Goal: Information Seeking & Learning: Learn about a topic

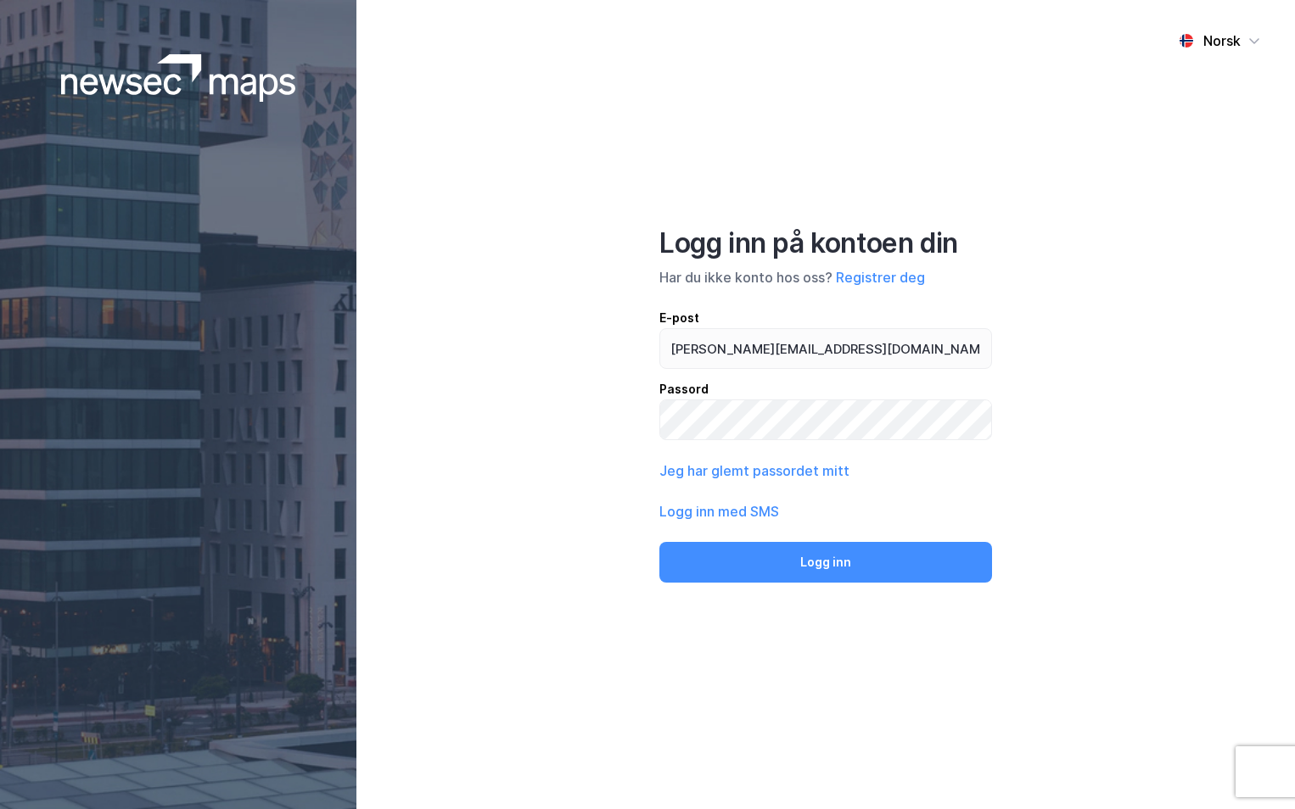
type input "[PERSON_NAME][EMAIL_ADDRESS][DOMAIN_NAME]"
click at [659, 542] on button "Logg inn" at bounding box center [825, 562] width 333 height 41
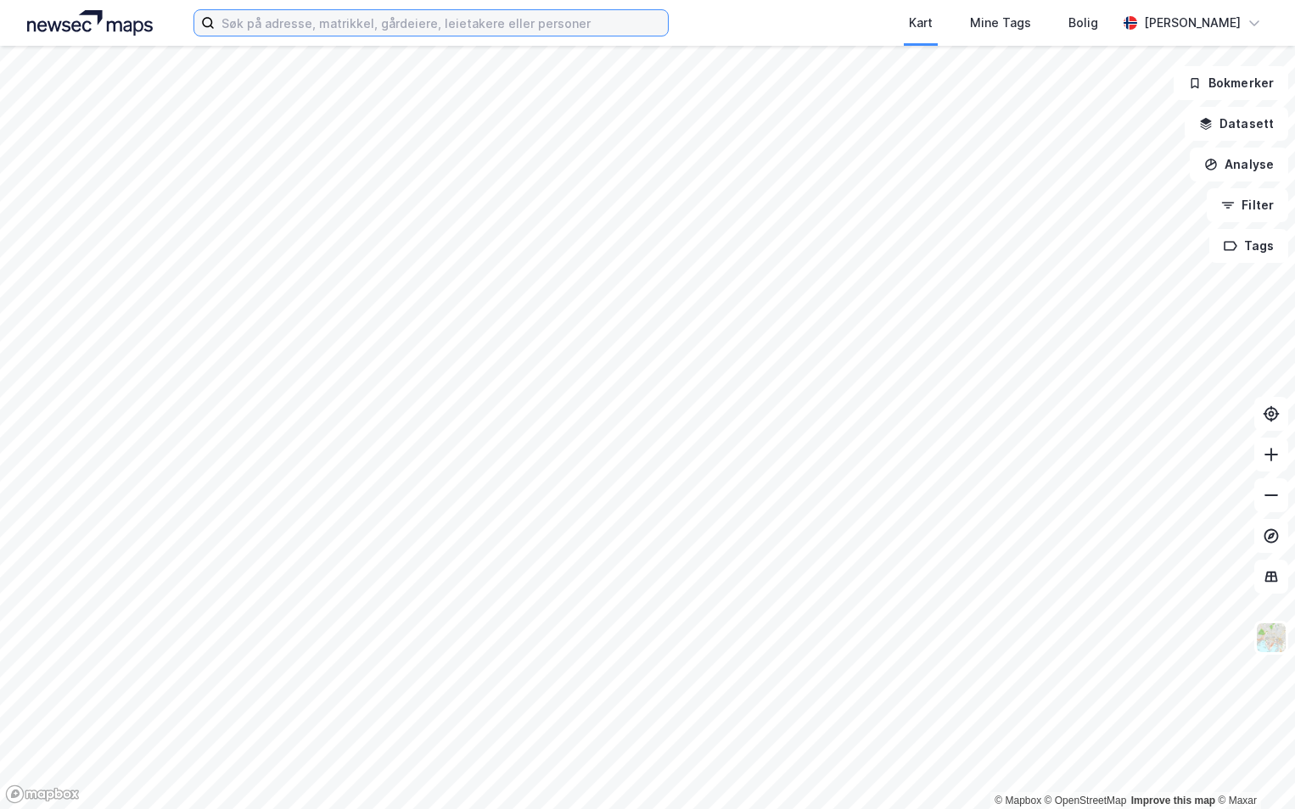
click at [446, 21] on input at bounding box center [441, 22] width 453 height 25
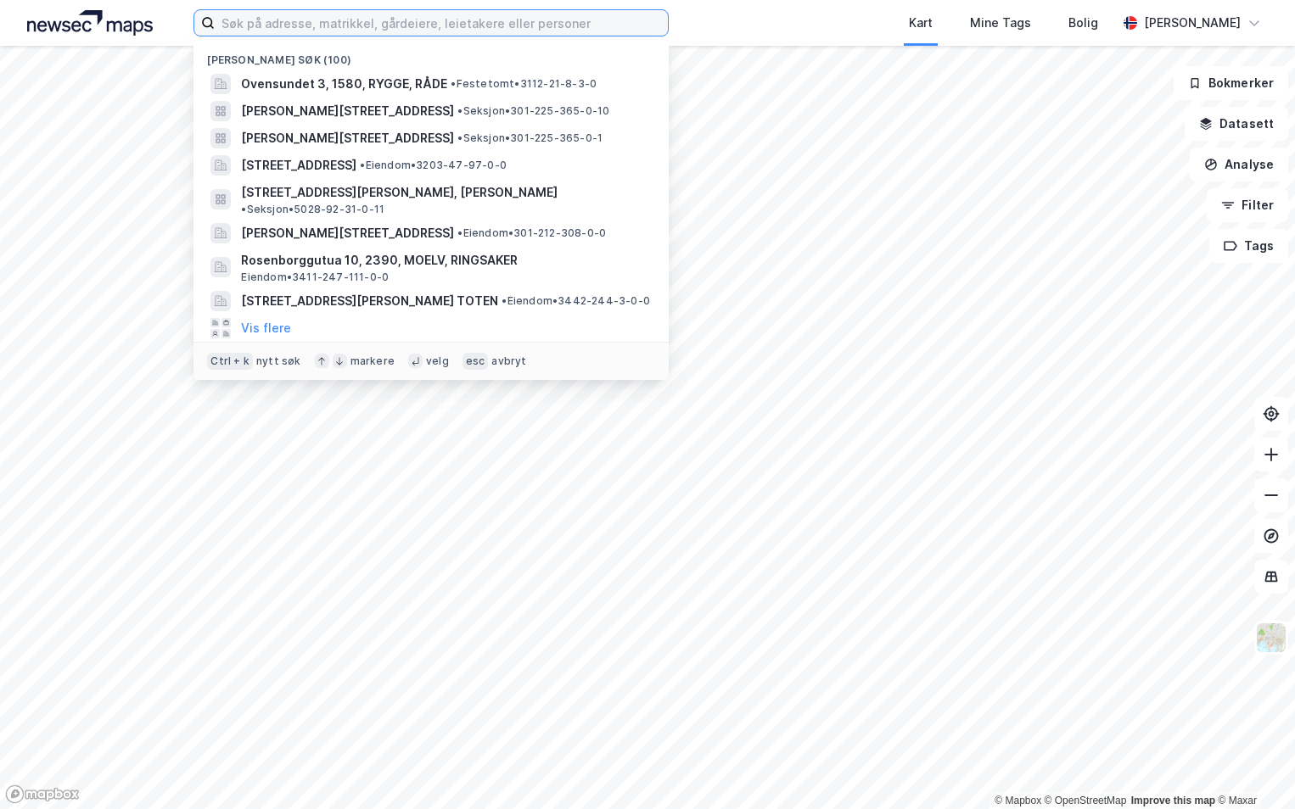
paste input "5503-58/225/0/0"
type input "5503-58/225/0/0"
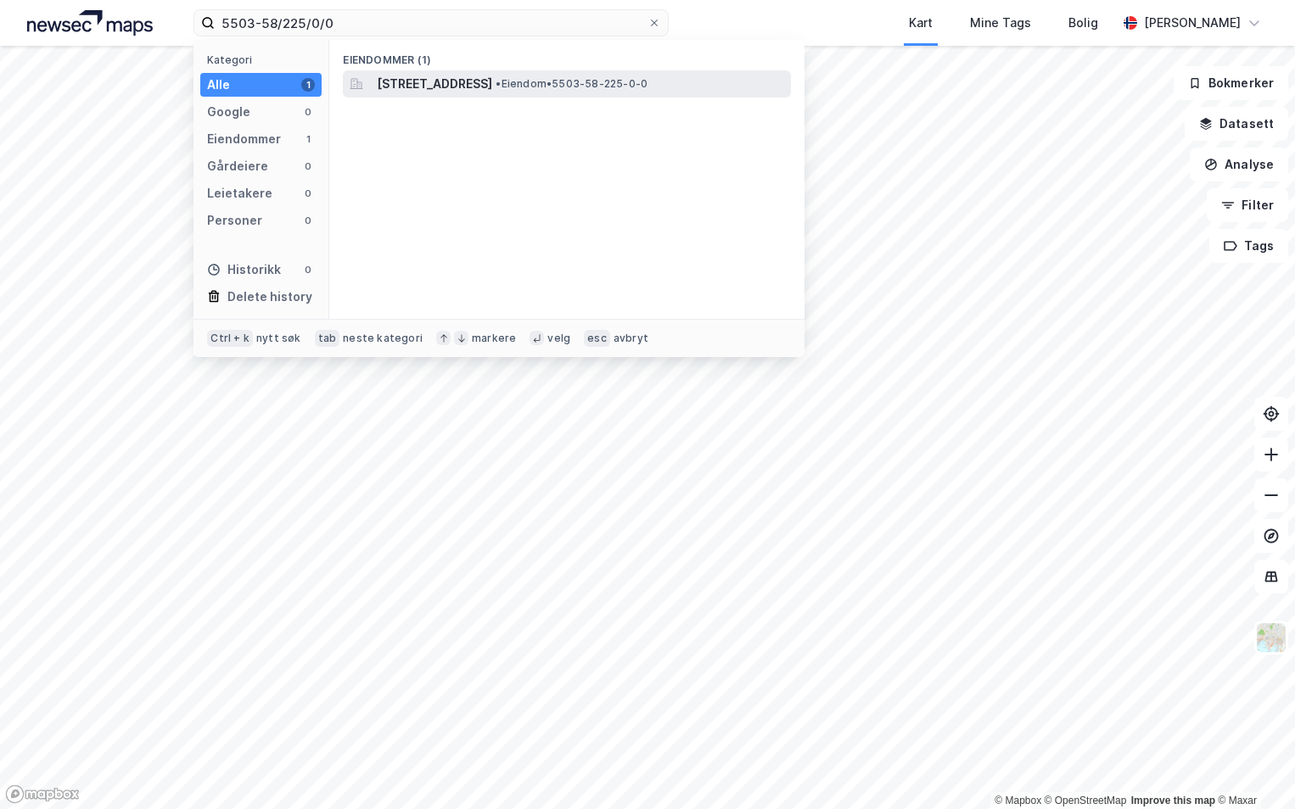
click at [480, 79] on span "[STREET_ADDRESS]" at bounding box center [434, 84] width 115 height 20
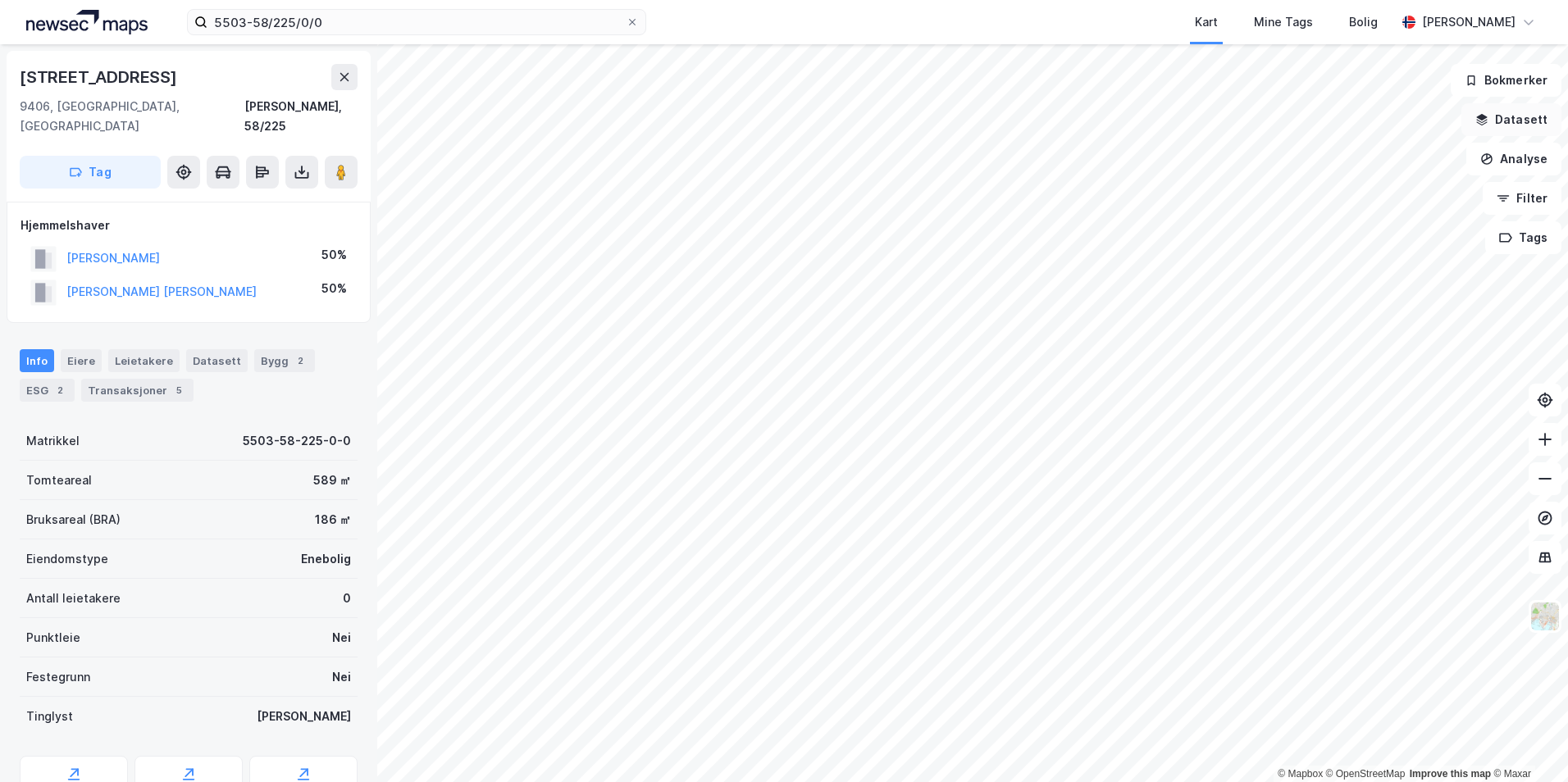
click at [1251, 123] on button "Datasett" at bounding box center [1511, 120] width 100 height 33
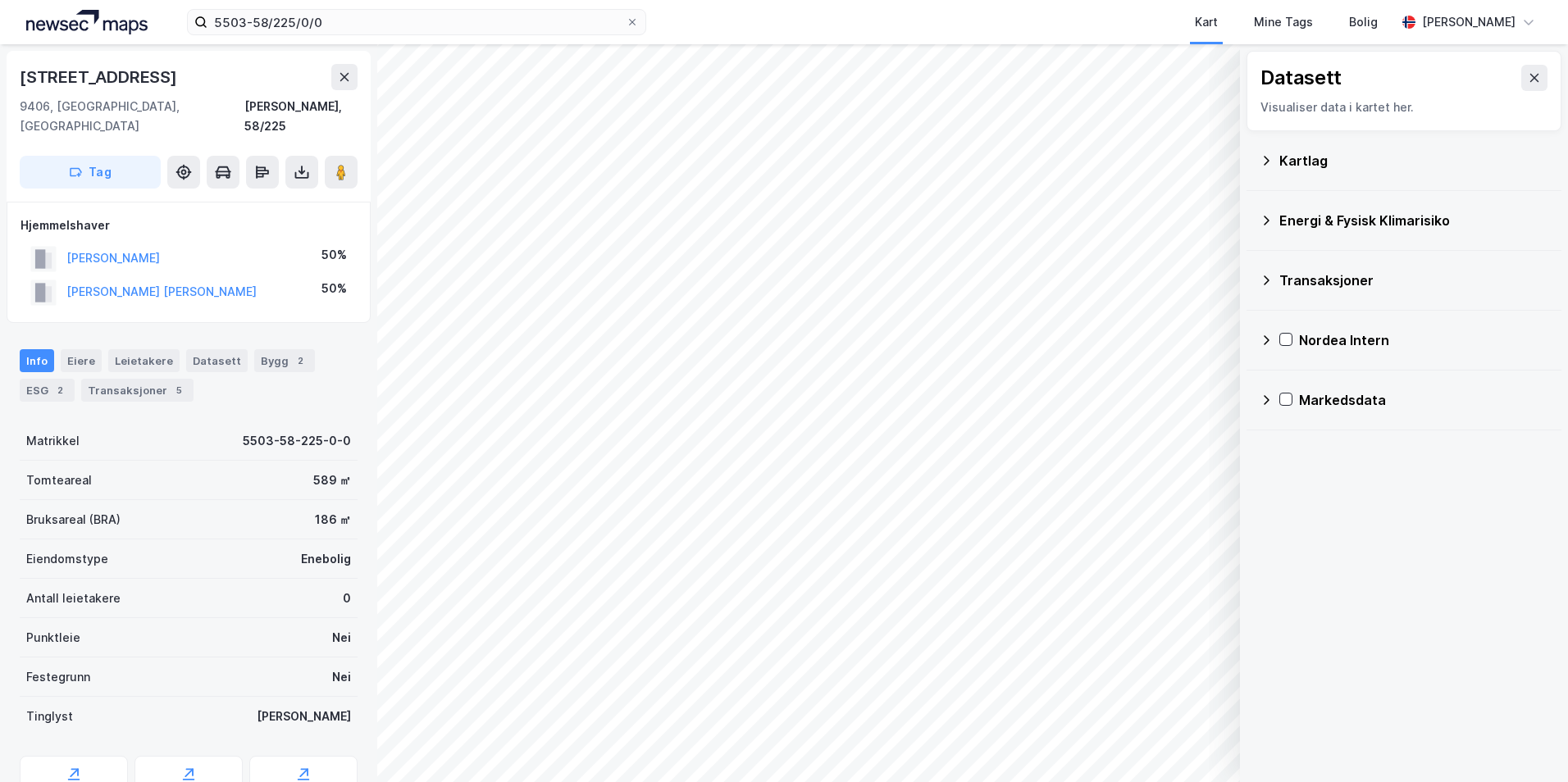
click at [1251, 154] on icon at bounding box center [1266, 160] width 14 height 14
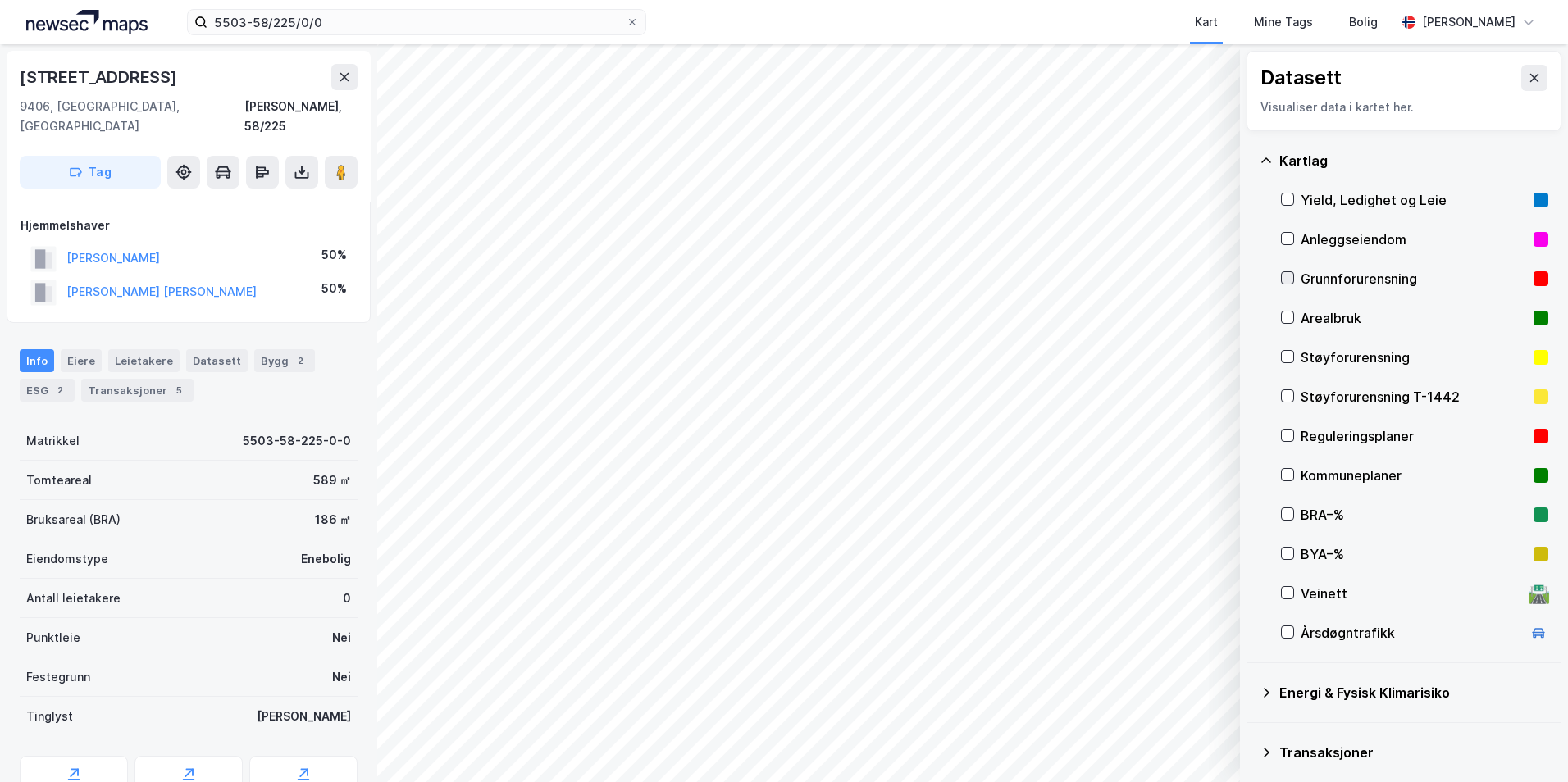
click at [1251, 274] on icon at bounding box center [1288, 278] width 12 height 12
click at [1251, 692] on icon at bounding box center [1266, 693] width 14 height 14
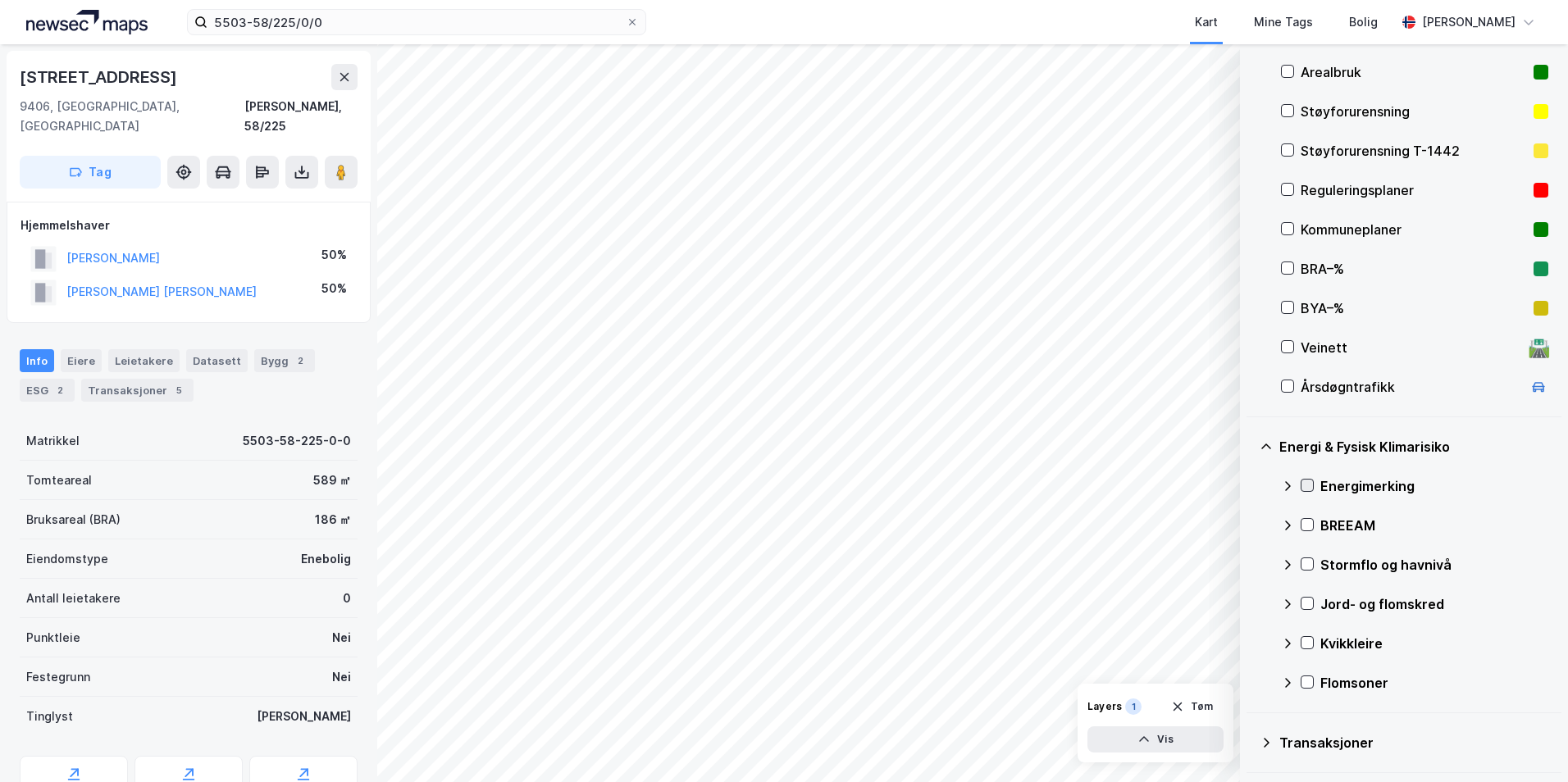
click at [1251, 483] on icon at bounding box center [1307, 485] width 12 height 12
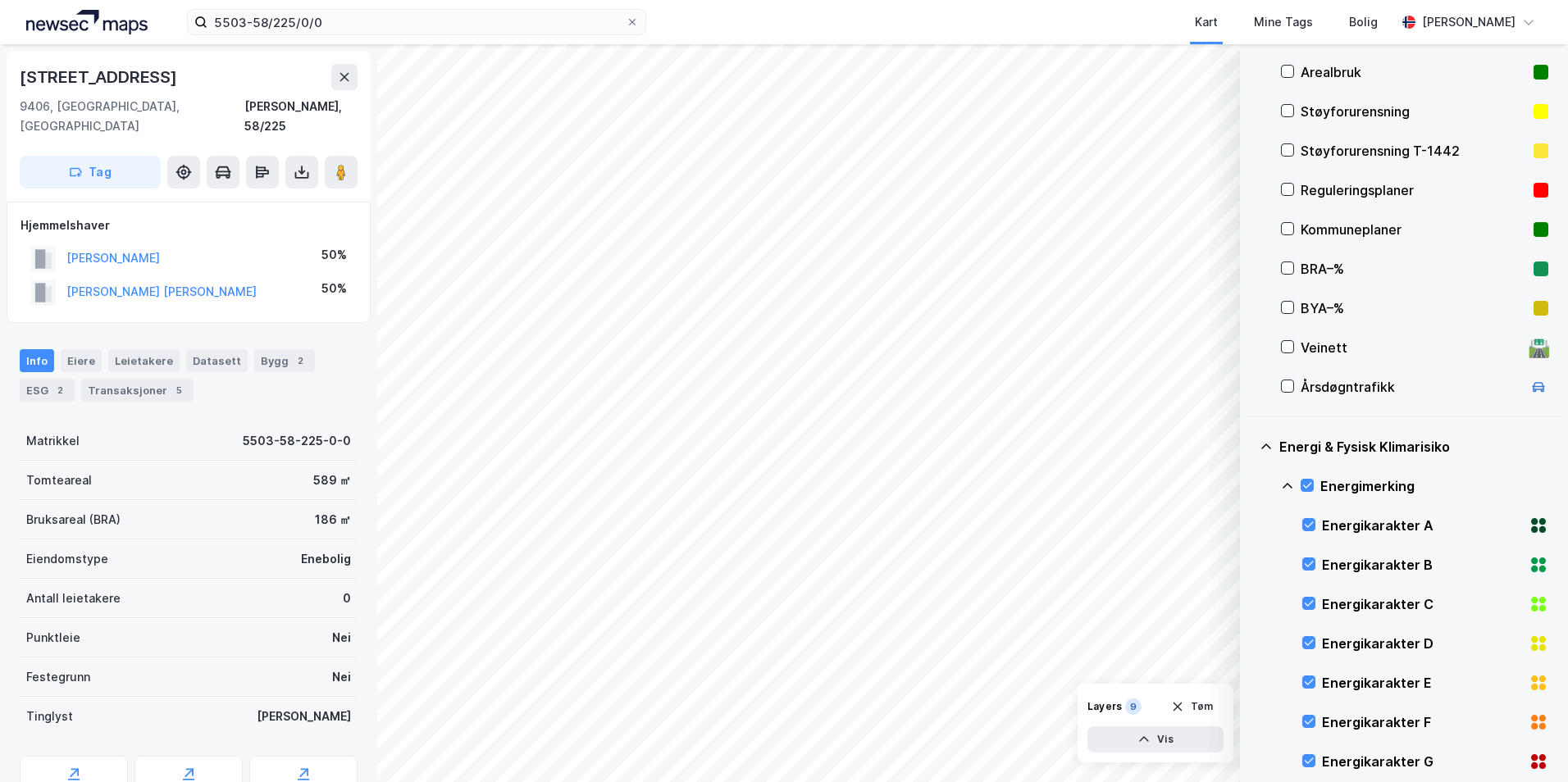
click at [1251, 485] on icon at bounding box center [1288, 486] width 10 height 6
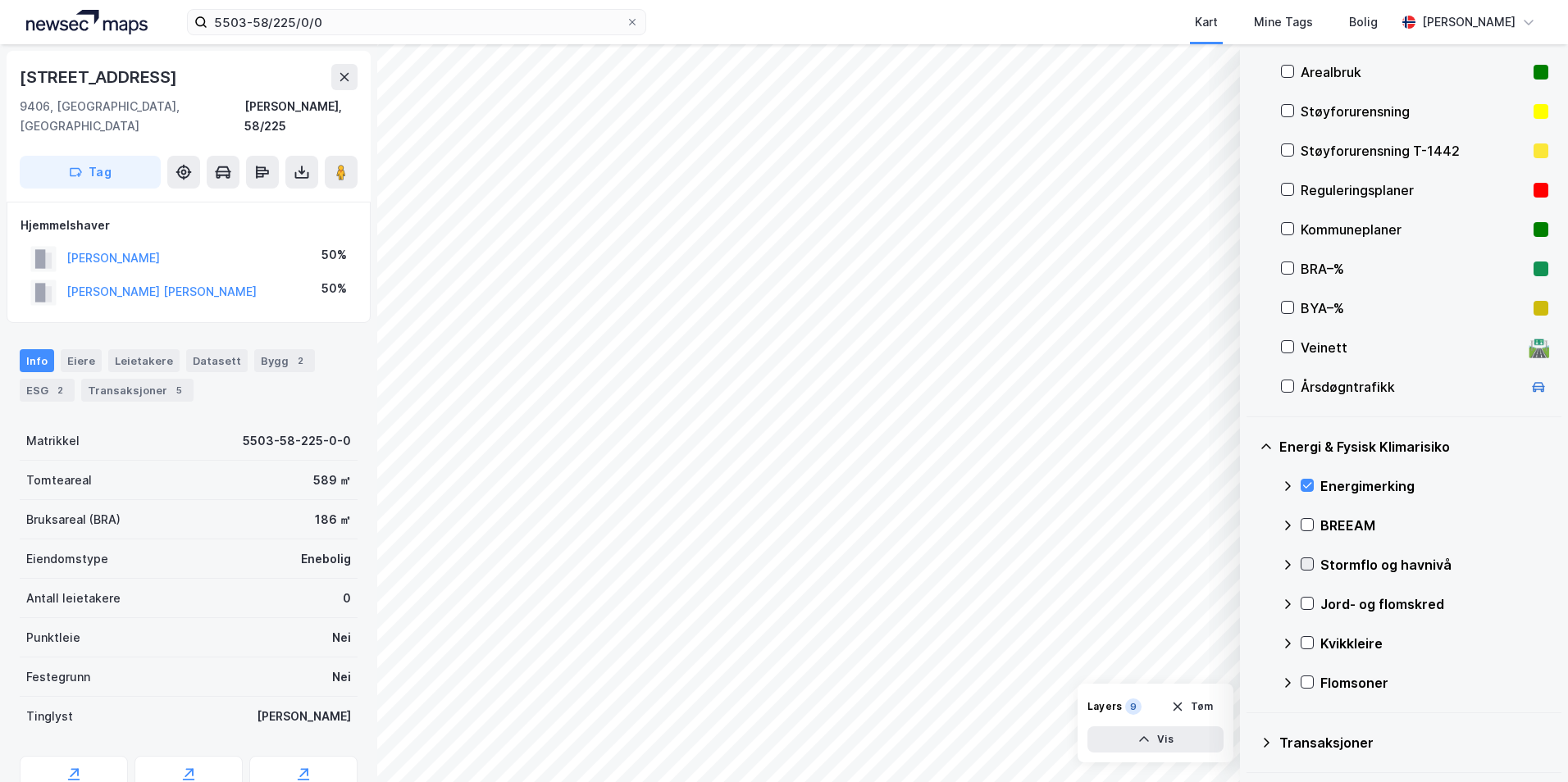
click at [1251, 564] on icon at bounding box center [1307, 565] width 12 height 12
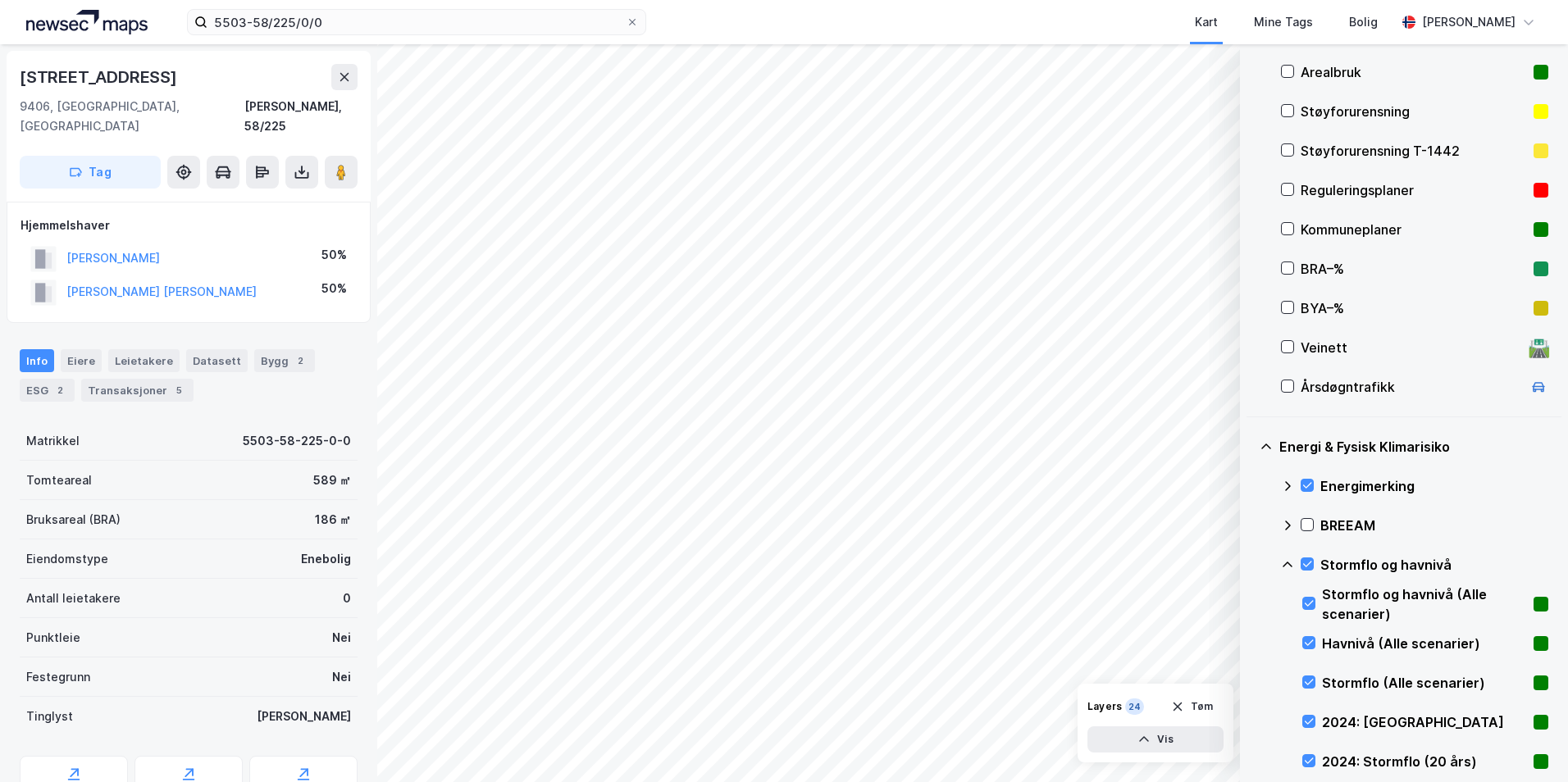
click at [1251, 565] on icon at bounding box center [1288, 565] width 14 height 14
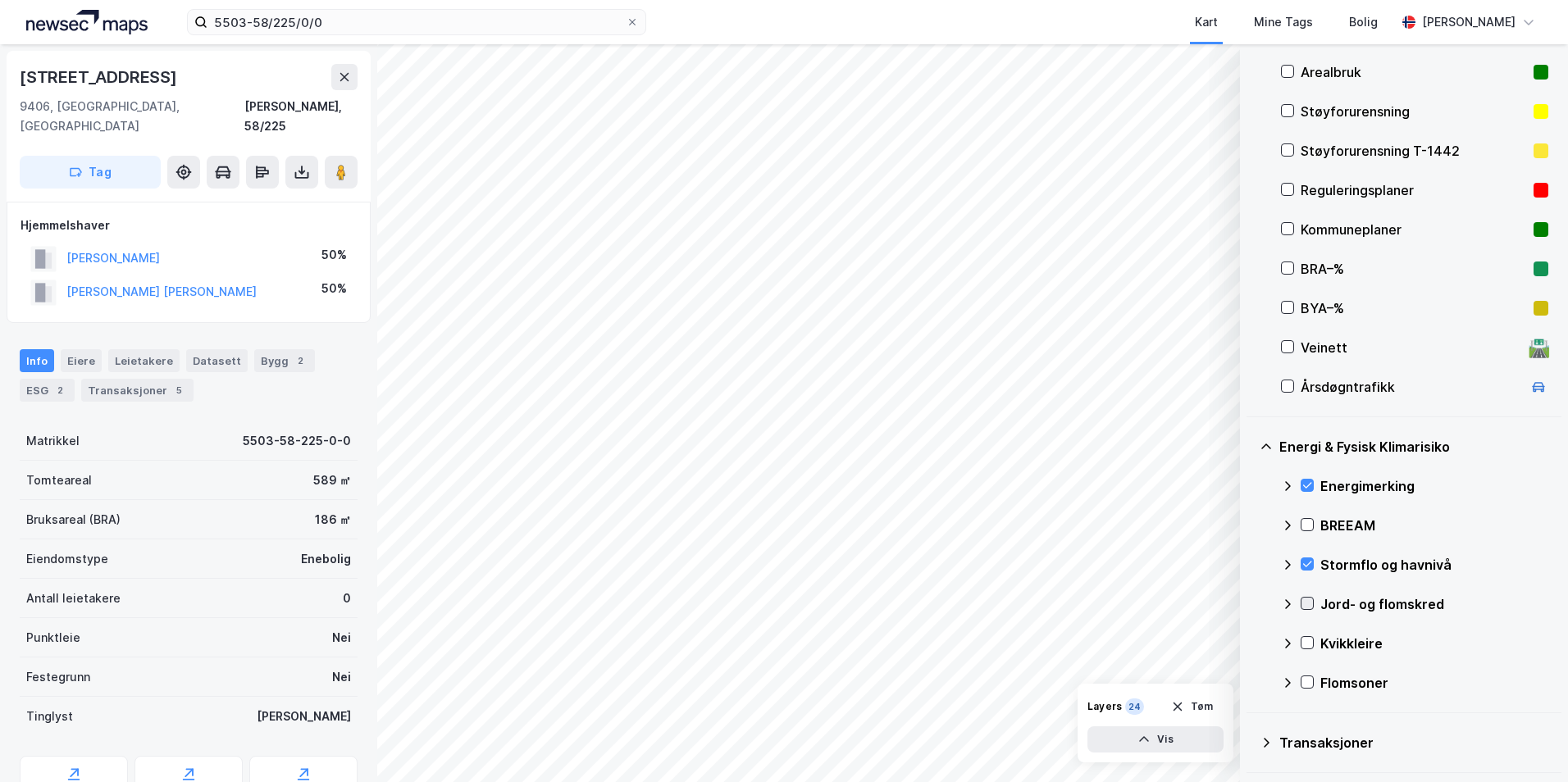
click at [1251, 607] on icon at bounding box center [1307, 603] width 12 height 12
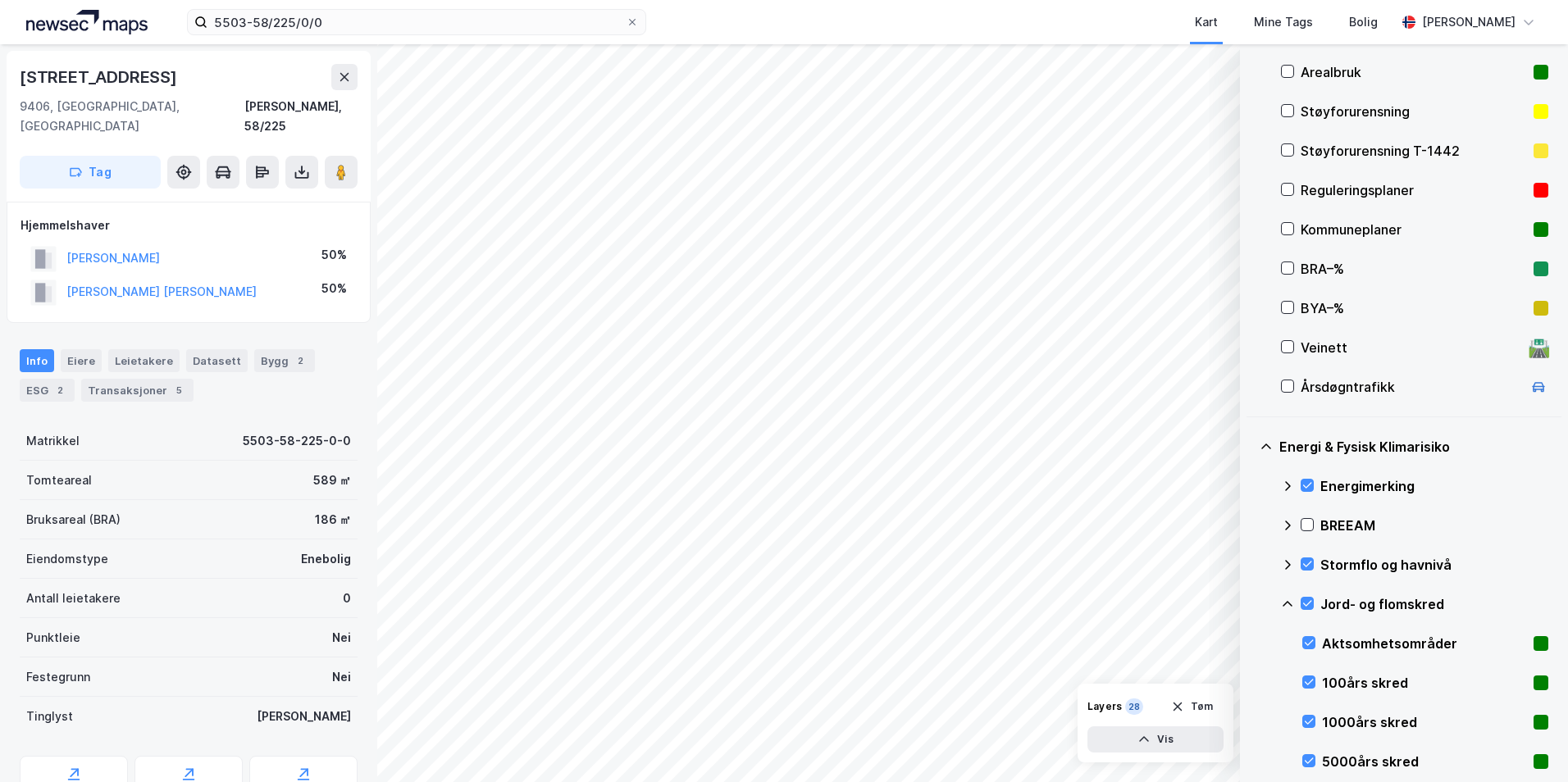
click at [1251, 605] on icon at bounding box center [1288, 604] width 10 height 6
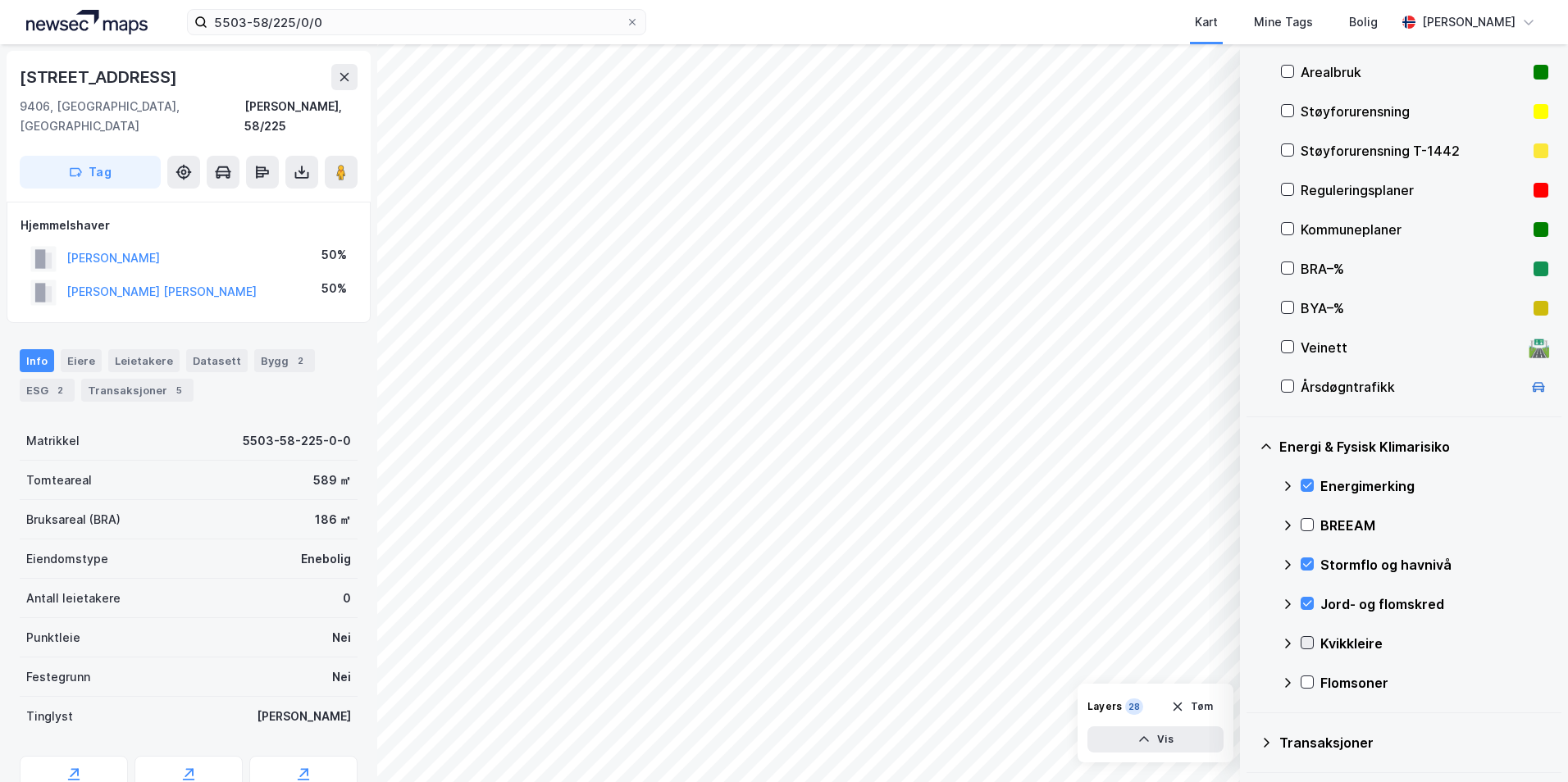
click at [1251, 641] on icon at bounding box center [1307, 643] width 12 height 12
click at [1251, 645] on icon at bounding box center [1288, 644] width 14 height 14
click at [1251, 682] on icon at bounding box center [1307, 682] width 12 height 12
click at [1251, 681] on icon at bounding box center [1288, 683] width 14 height 14
click at [1251, 564] on icon at bounding box center [1307, 565] width 12 height 12
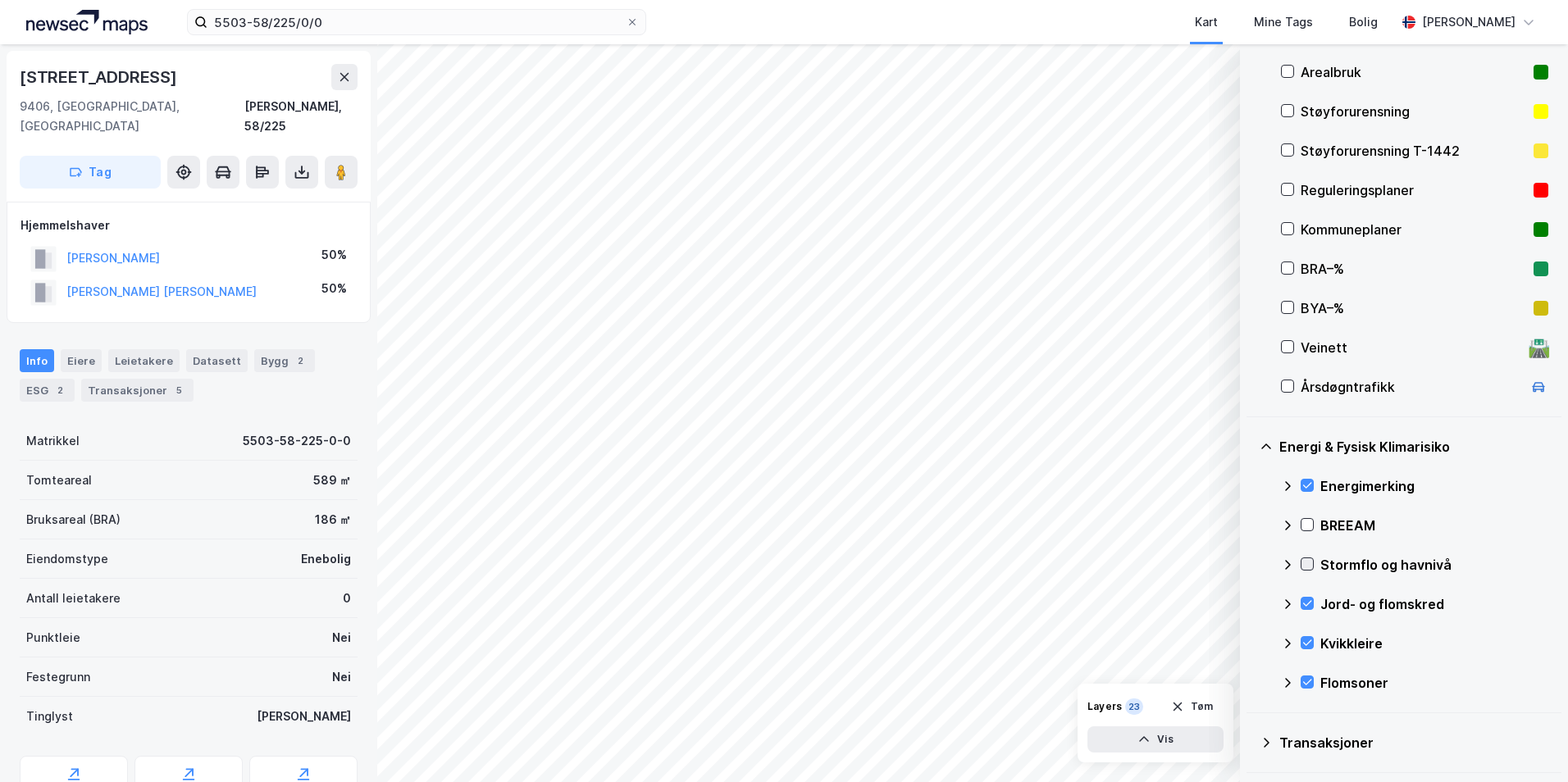
click at [1251, 564] on icon at bounding box center [1307, 565] width 12 height 12
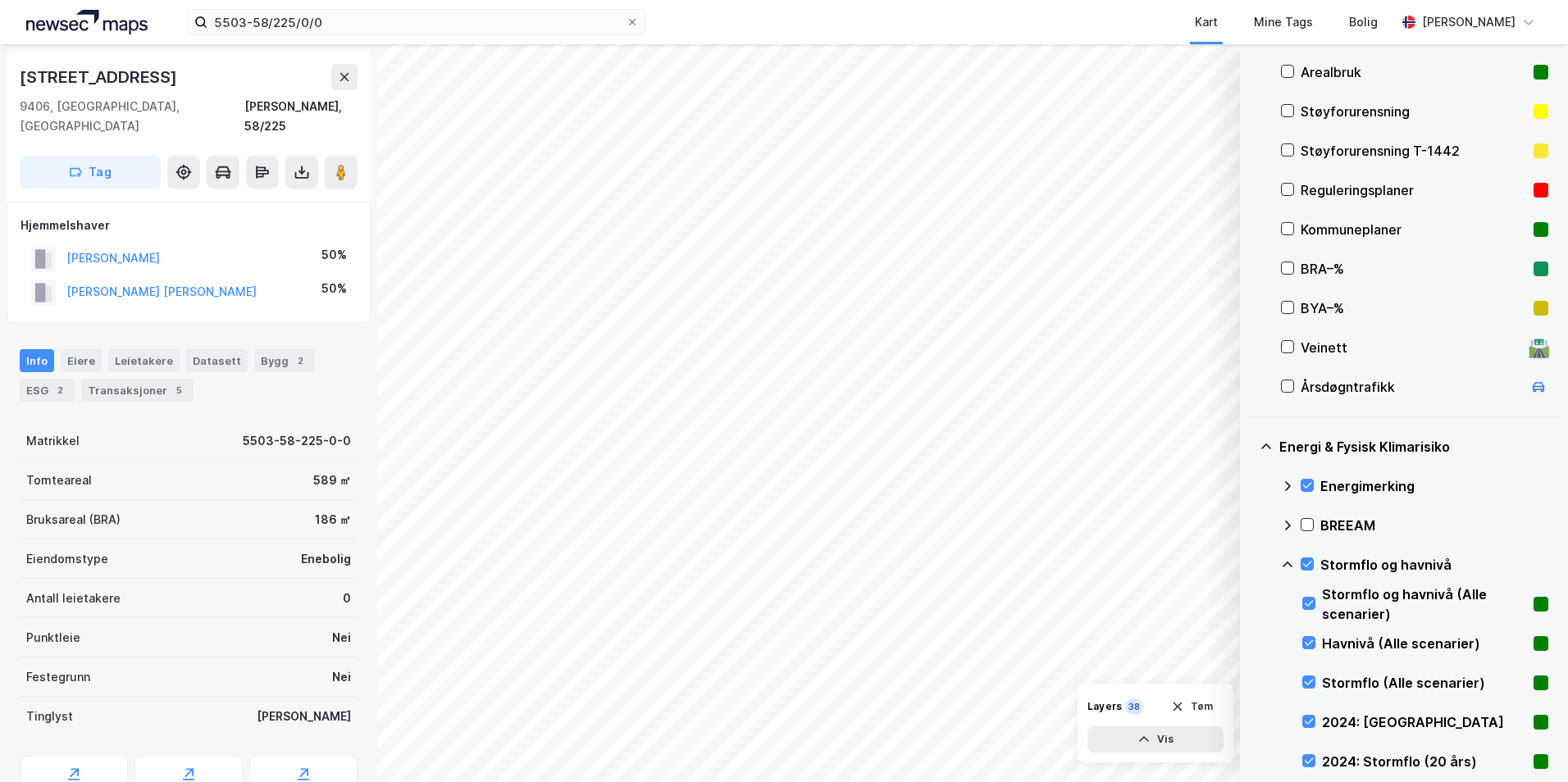
click at [1251, 565] on icon at bounding box center [1288, 565] width 14 height 14
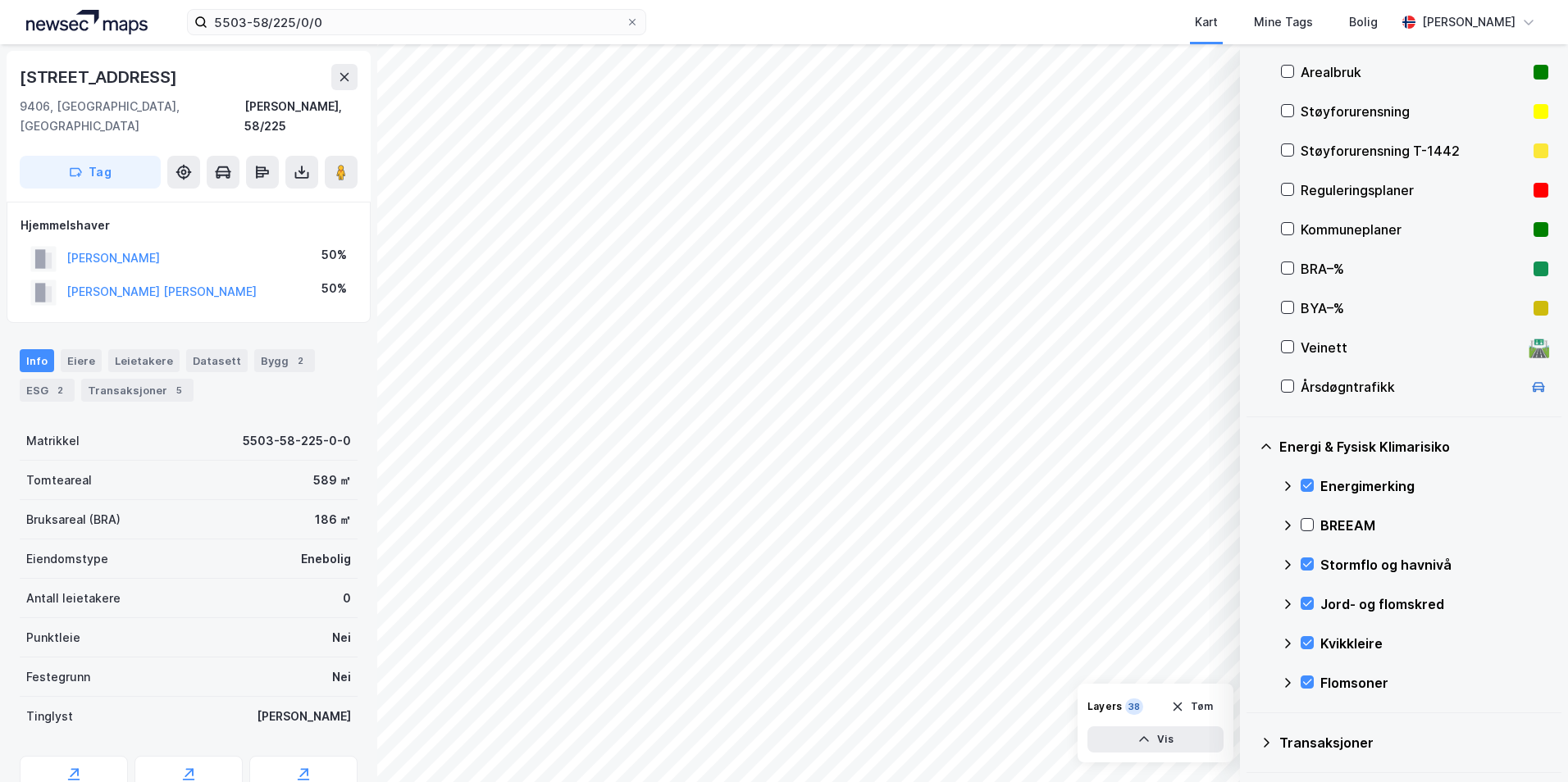
click at [1251, 564] on icon at bounding box center [1288, 565] width 14 height 14
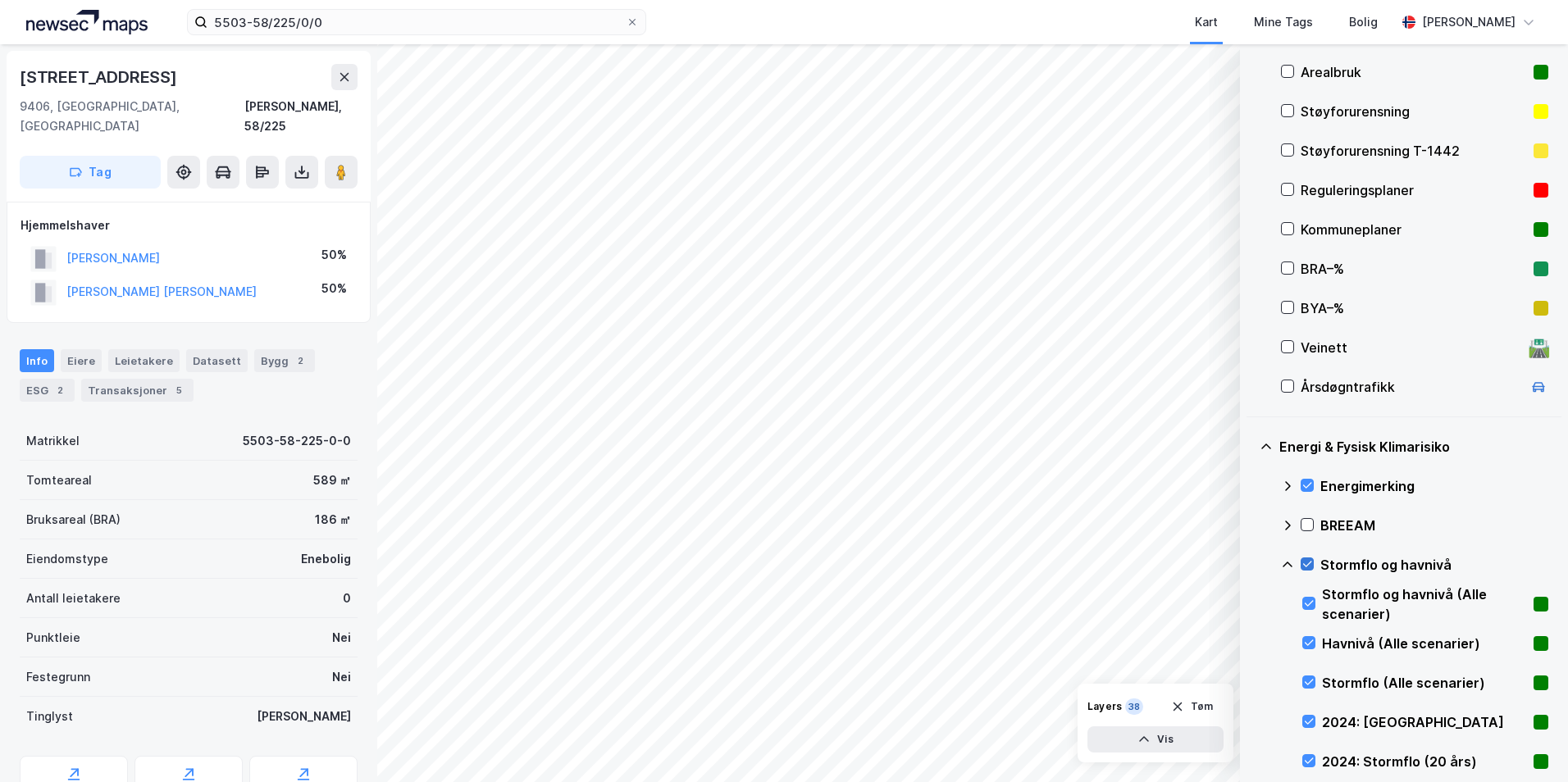
click at [1251, 565] on icon at bounding box center [1307, 565] width 12 height 12
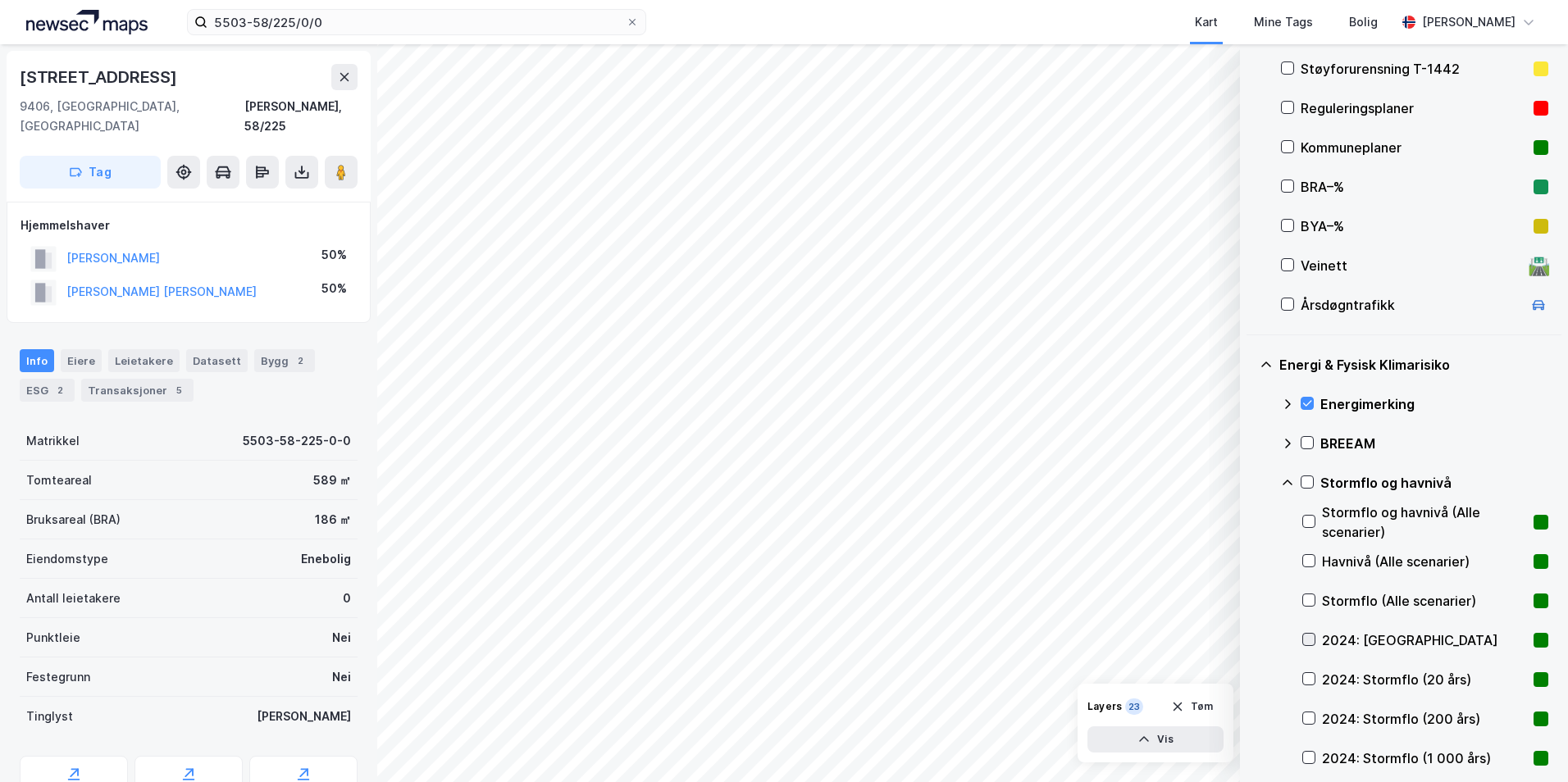
click at [1251, 641] on icon at bounding box center [1309, 640] width 12 height 12
click at [1251, 678] on icon at bounding box center [1309, 679] width 12 height 12
click at [1251, 716] on icon at bounding box center [1309, 718] width 12 height 12
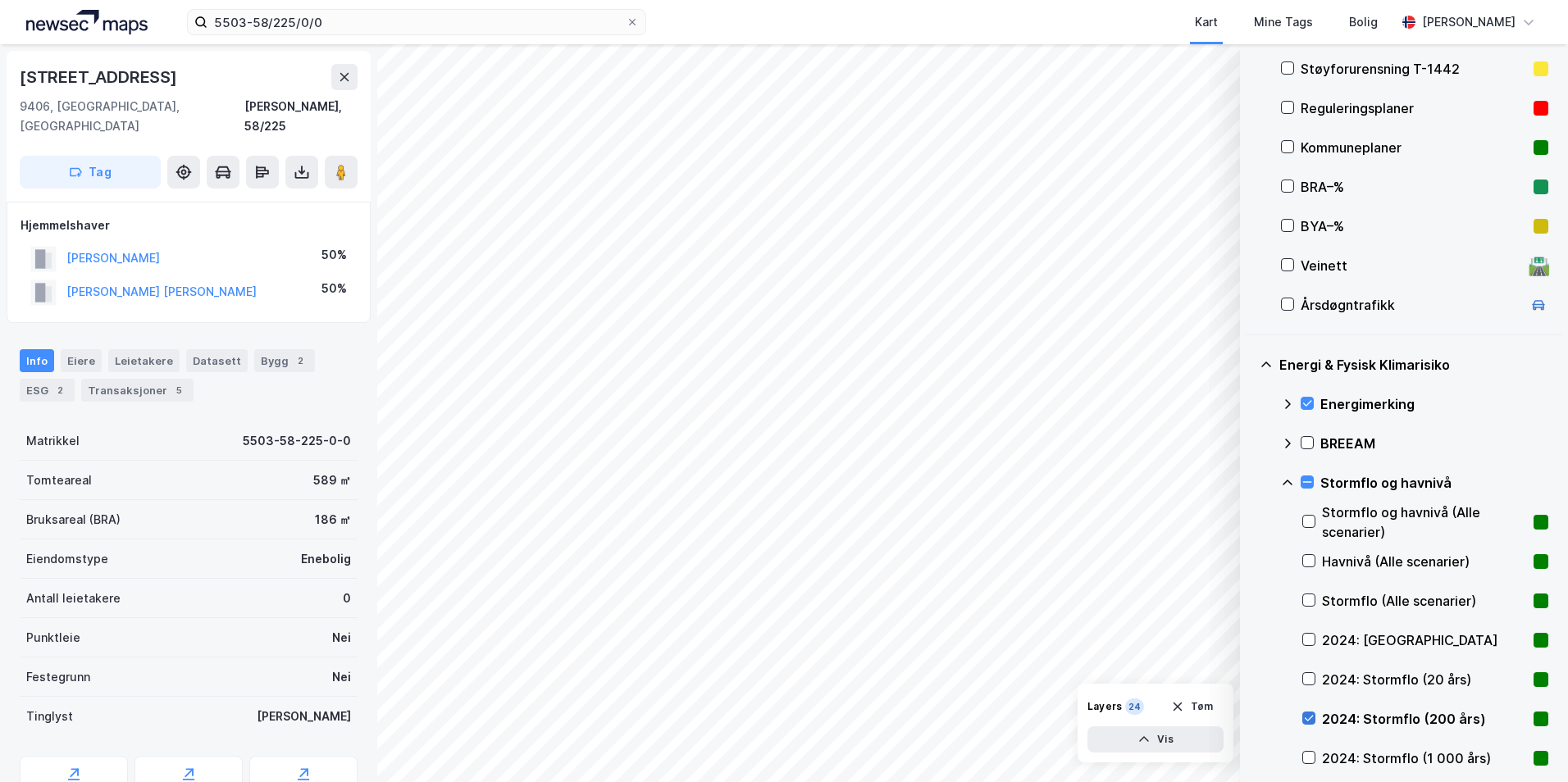
click at [1251, 713] on icon at bounding box center [1309, 718] width 12 height 12
click at [1251, 755] on icon at bounding box center [1309, 758] width 12 height 12
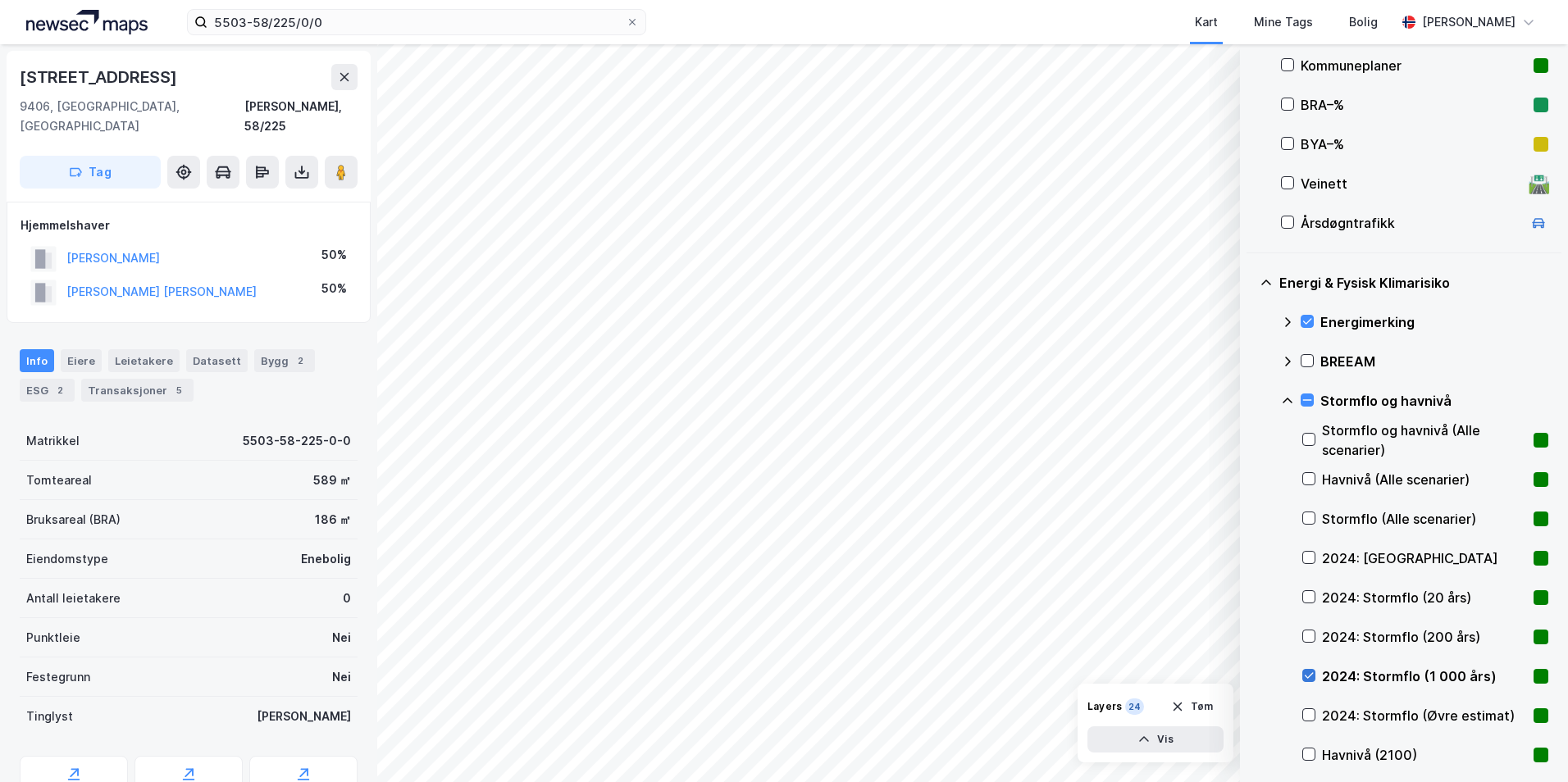
click at [1251, 674] on icon at bounding box center [1309, 676] width 12 height 12
click at [1251, 754] on icon at bounding box center [1309, 755] width 12 height 12
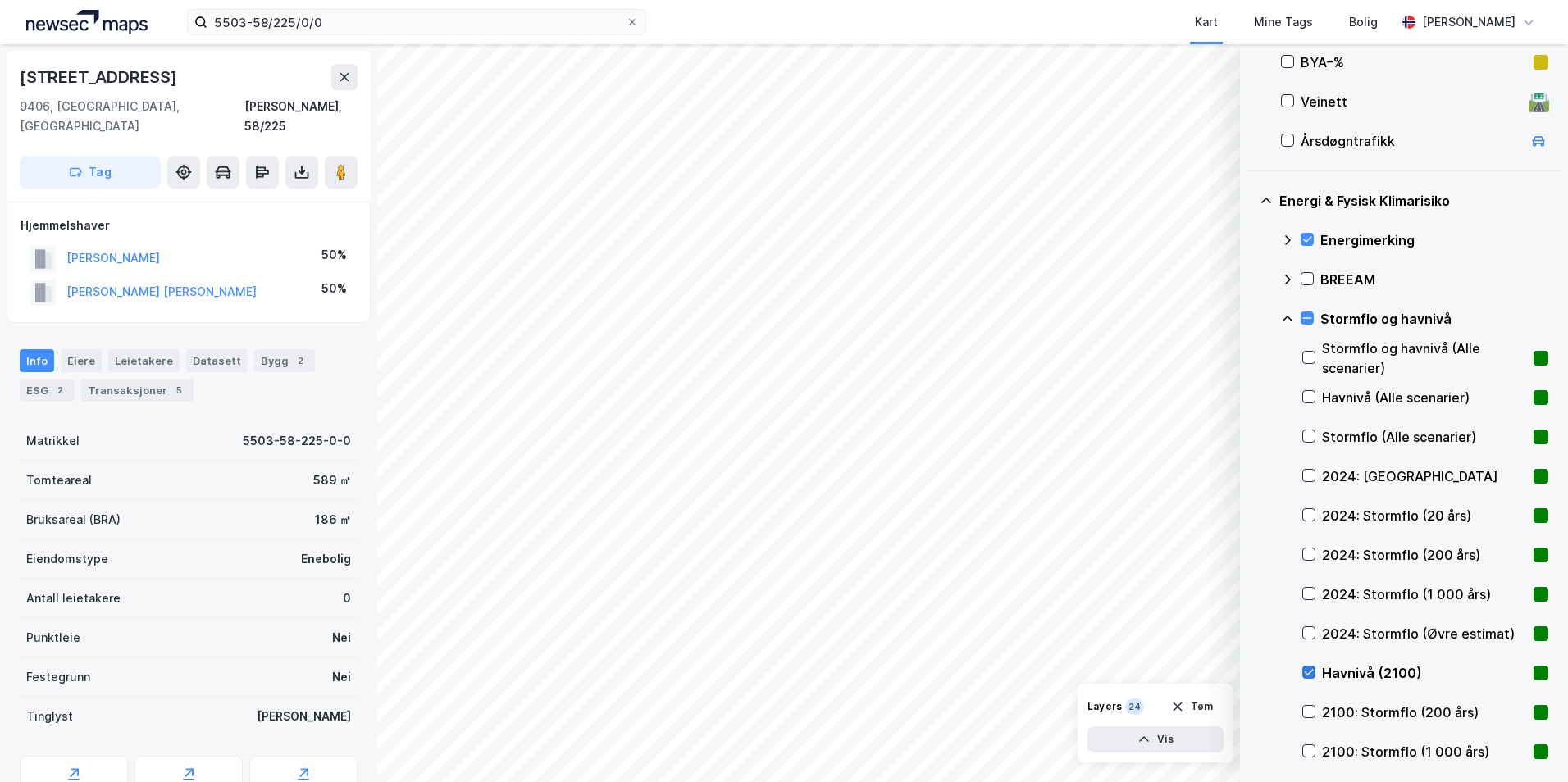
click at [1251, 667] on icon at bounding box center [1309, 673] width 12 height 12
click at [1251, 714] on icon at bounding box center [1309, 711] width 12 height 12
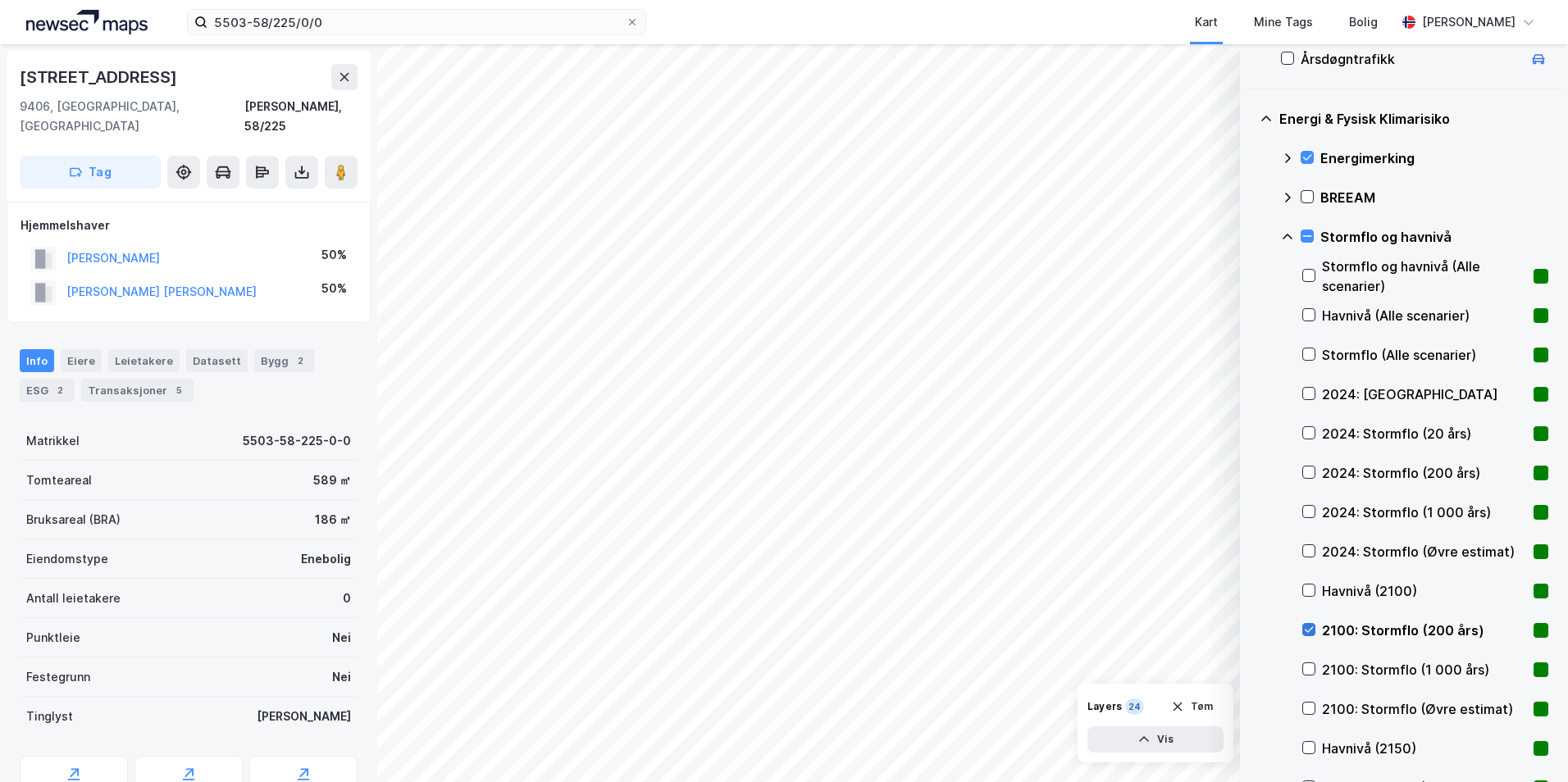
click at [1251, 632] on icon at bounding box center [1309, 630] width 12 height 12
click at [1251, 667] on icon at bounding box center [1309, 669] width 12 height 12
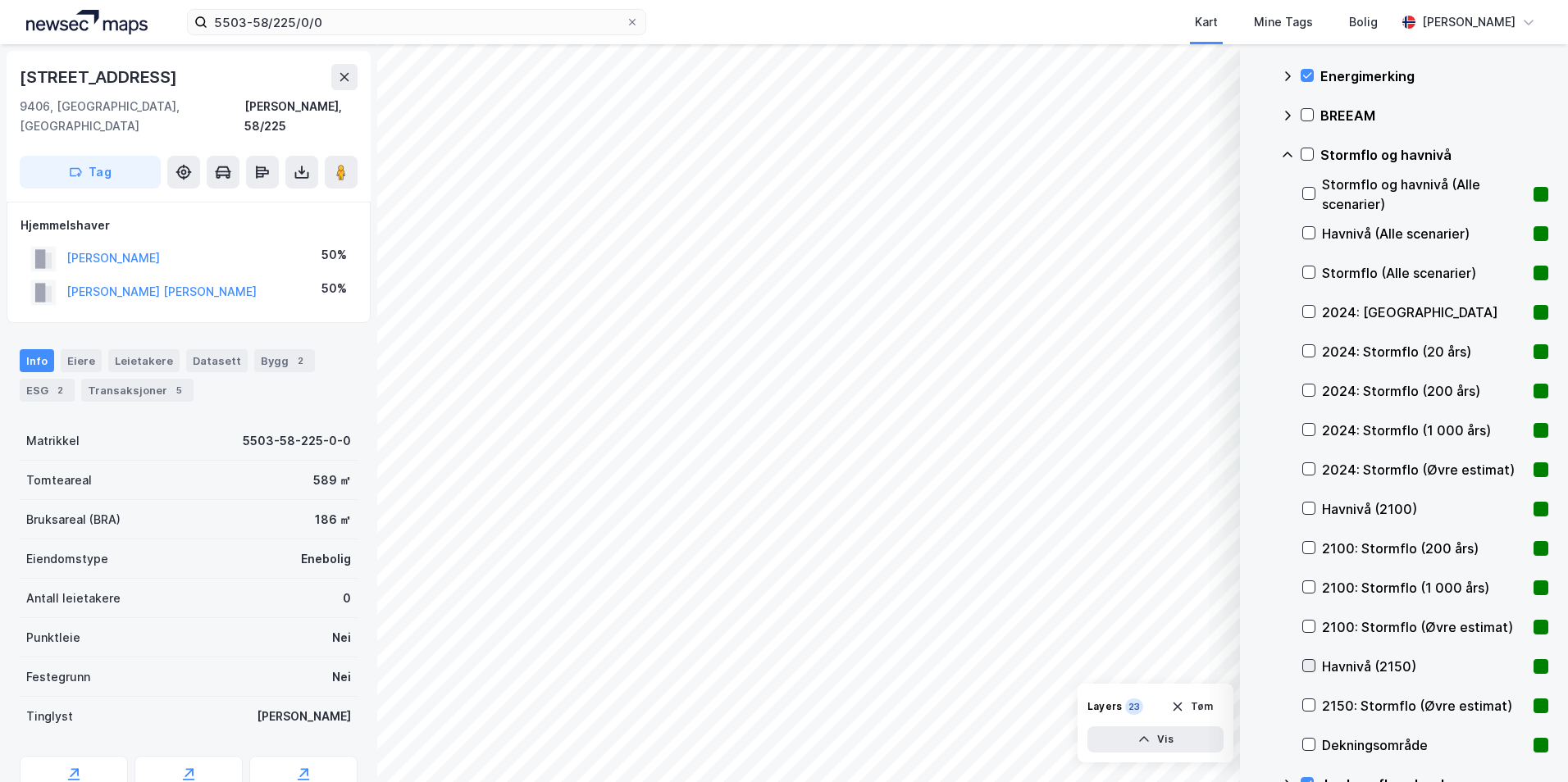
click at [1251, 668] on icon at bounding box center [1309, 666] width 12 height 12
click at [1251, 668] on icon at bounding box center [1309, 666] width 9 height 6
click at [1251, 702] on icon at bounding box center [1309, 706] width 12 height 12
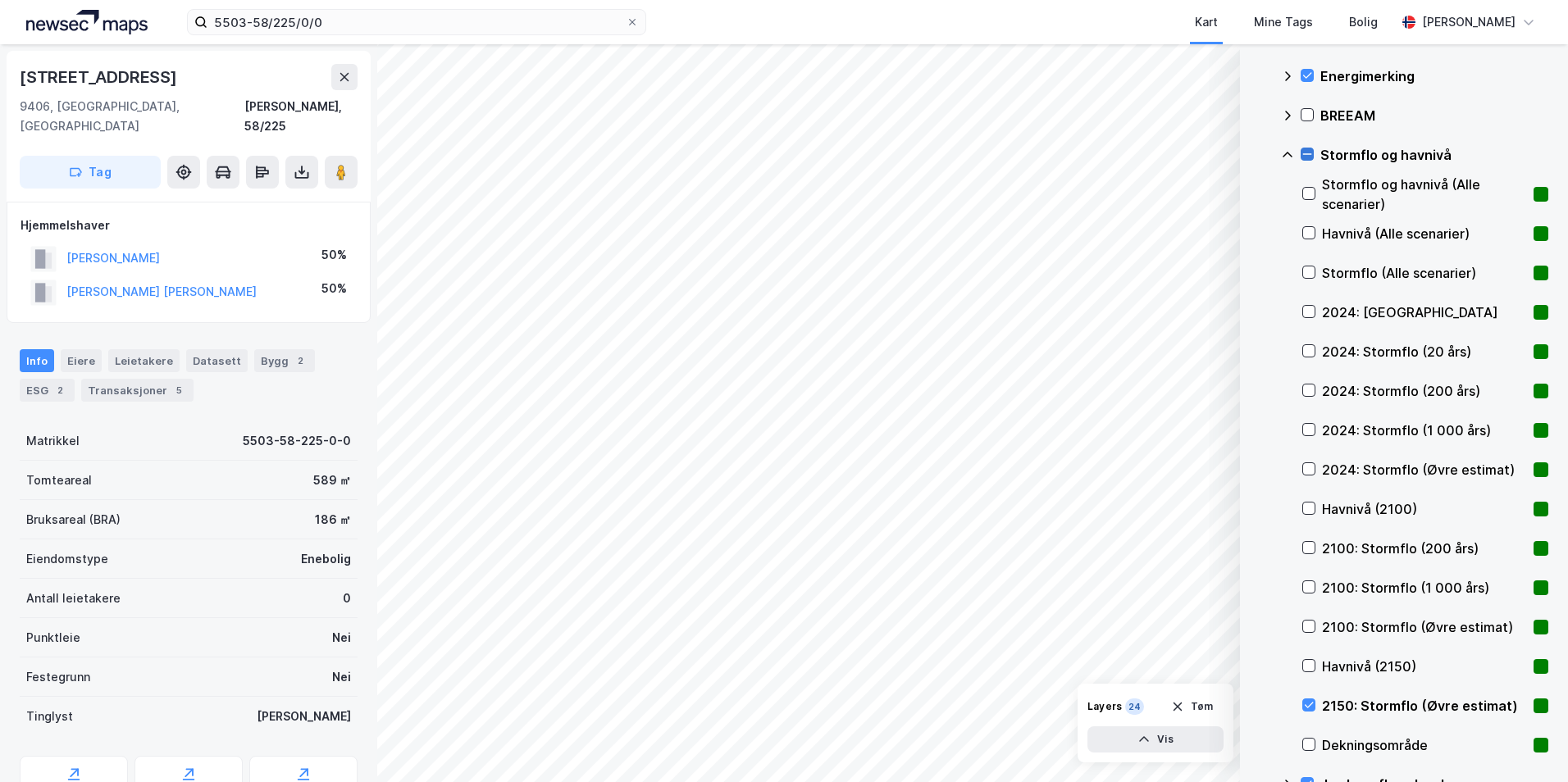
click at [1251, 154] on icon at bounding box center [1307, 154] width 9 height 1
click at [1251, 150] on icon at bounding box center [1288, 156] width 14 height 14
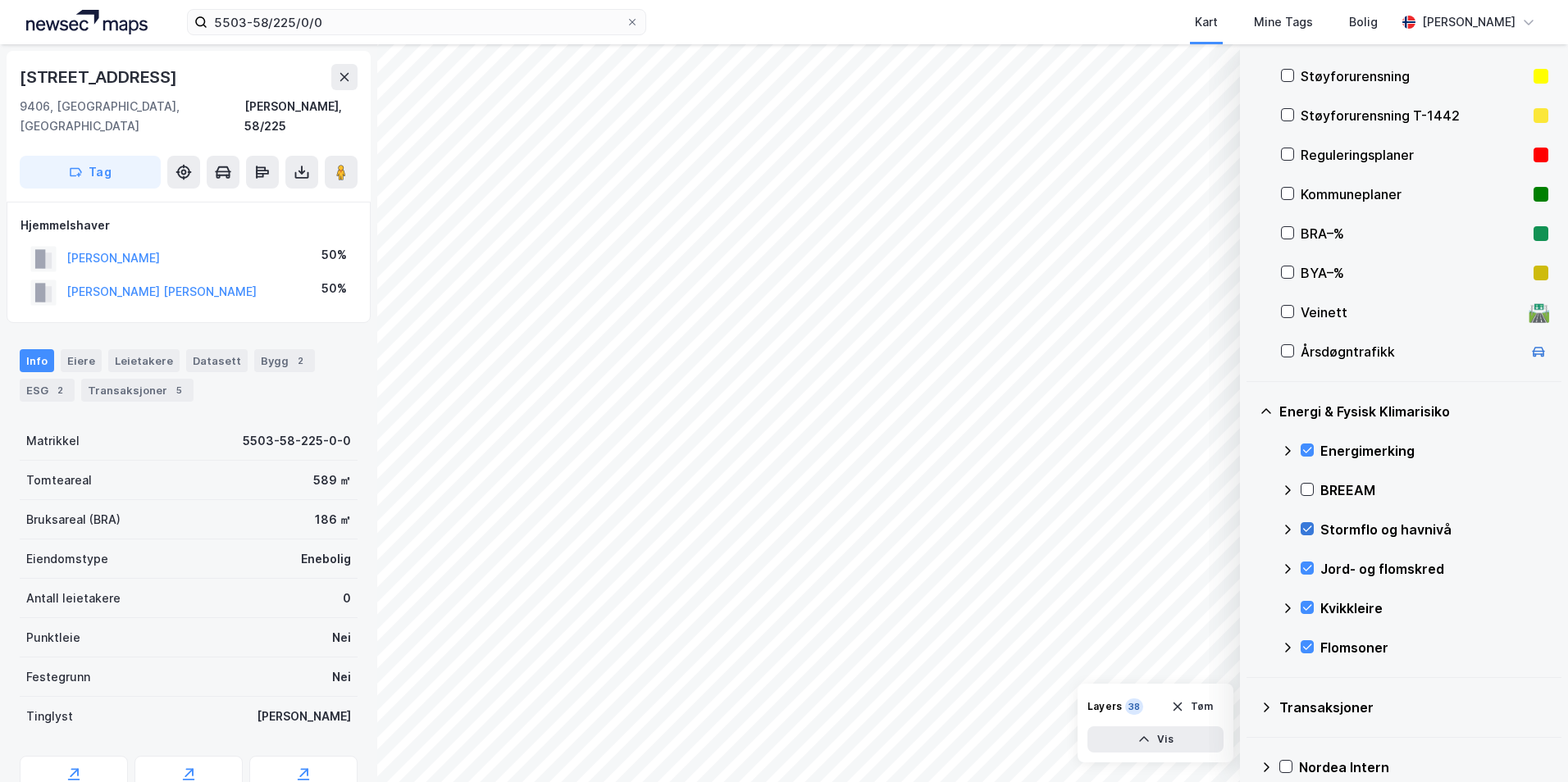
scroll to position [199, 0]
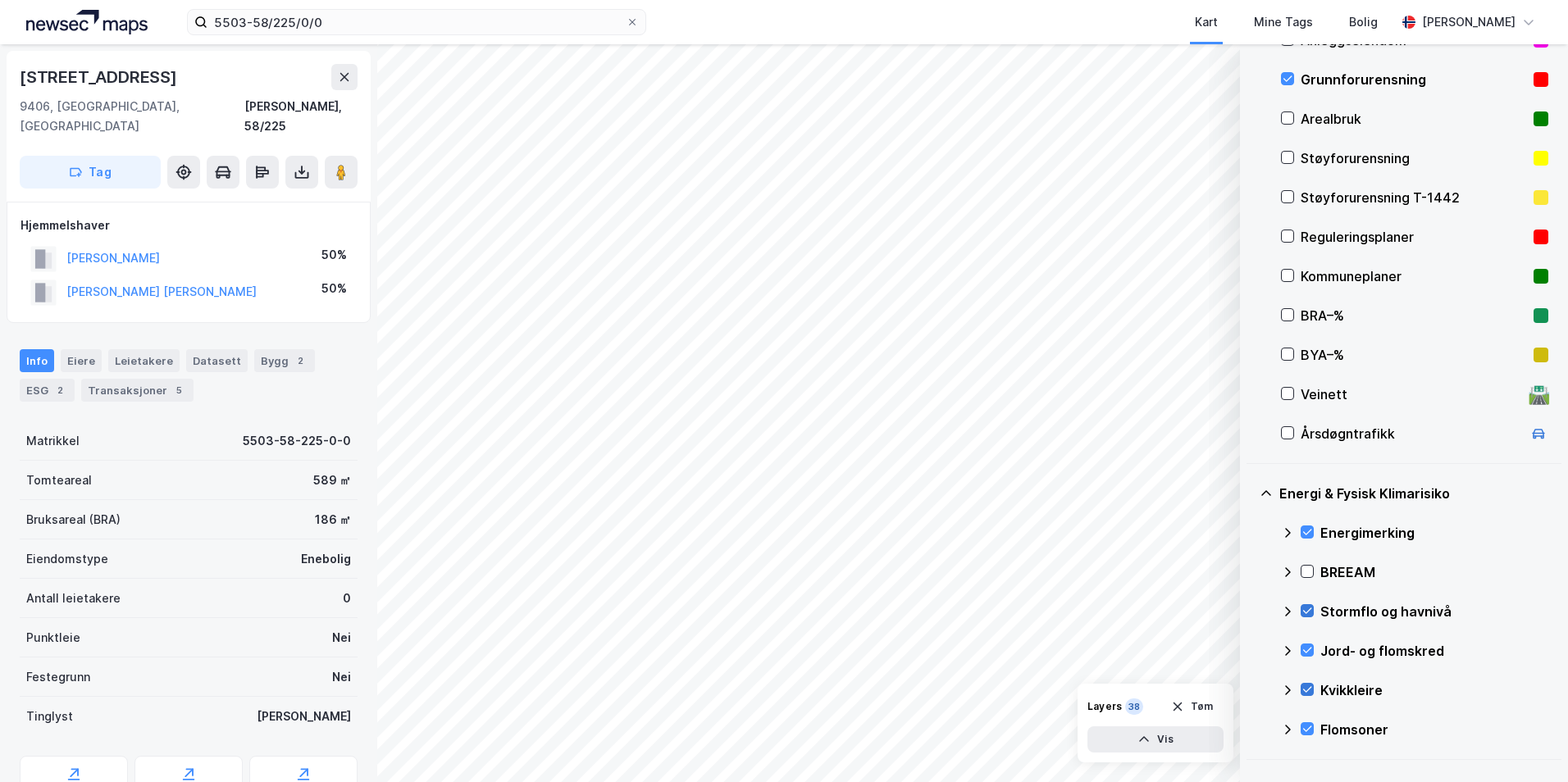
click at [1251, 686] on icon at bounding box center [1307, 689] width 12 height 12
click at [1251, 691] on icon at bounding box center [1288, 690] width 14 height 14
click at [1251, 727] on icon at bounding box center [1307, 729] width 12 height 12
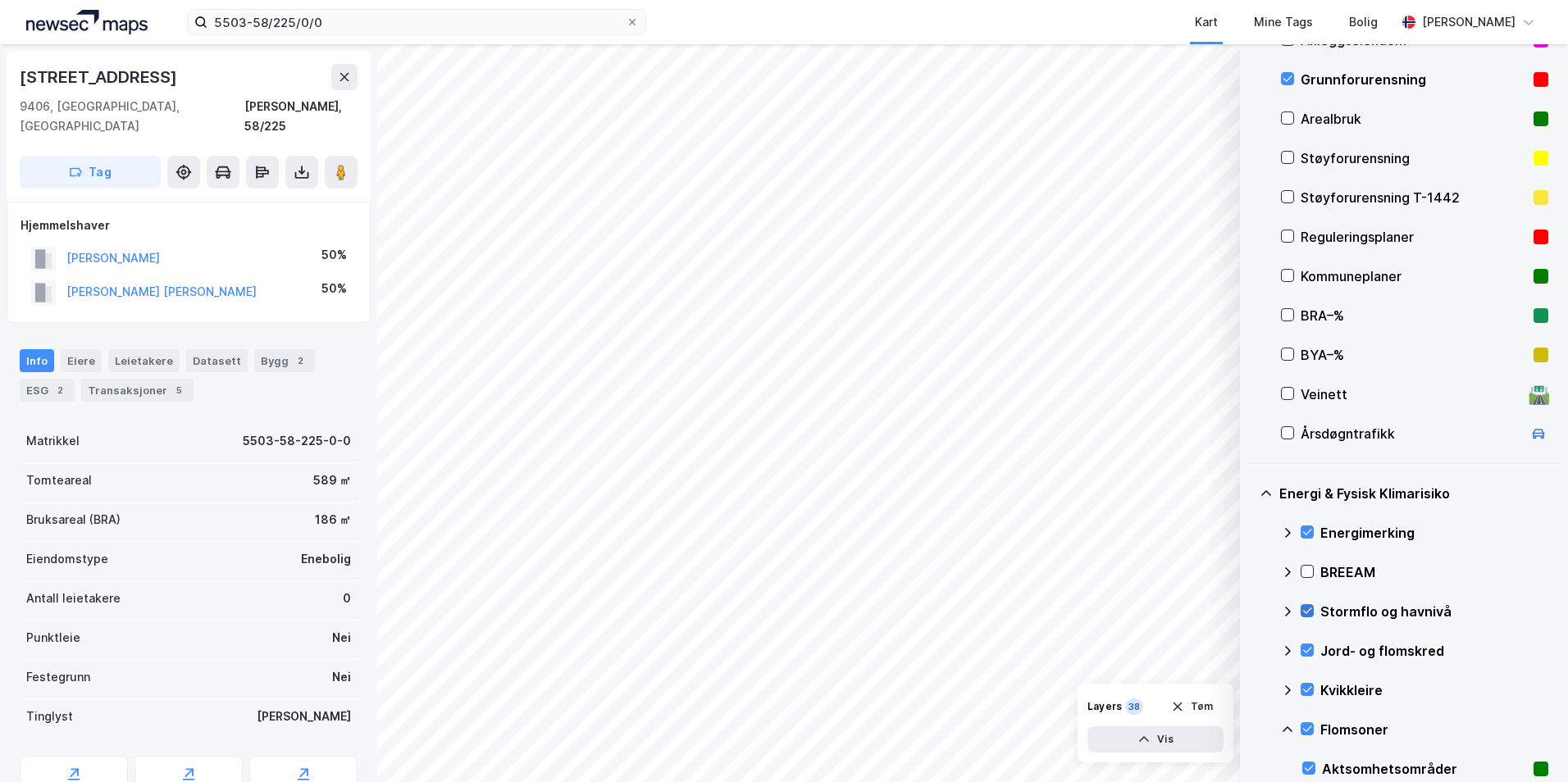
click at [1251, 727] on icon at bounding box center [1288, 730] width 14 height 14
click at [1251, 727] on icon at bounding box center [1307, 729] width 12 height 12
